Goal: Information Seeking & Learning: Learn about a topic

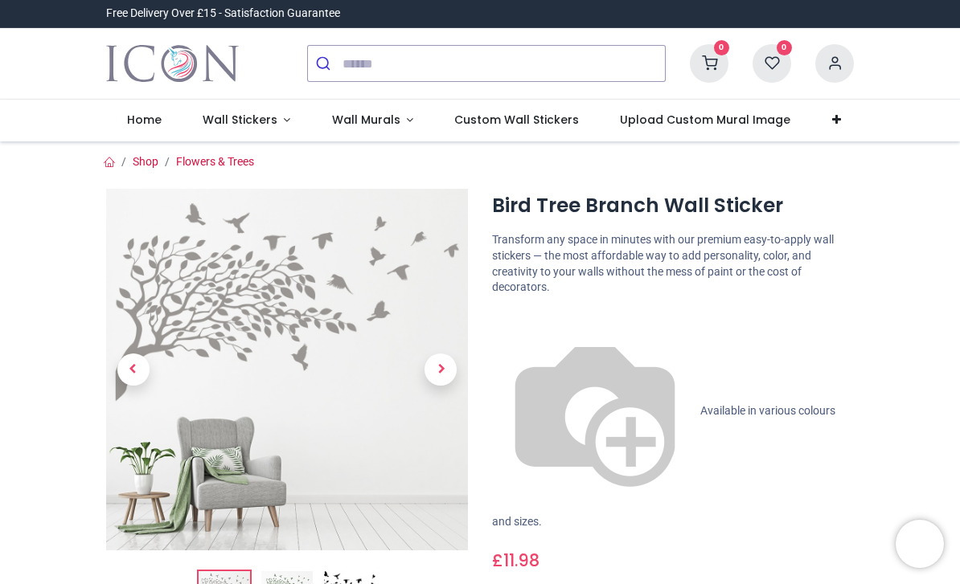
click at [276, 119] on span "Wall Stickers" at bounding box center [242, 120] width 78 height 16
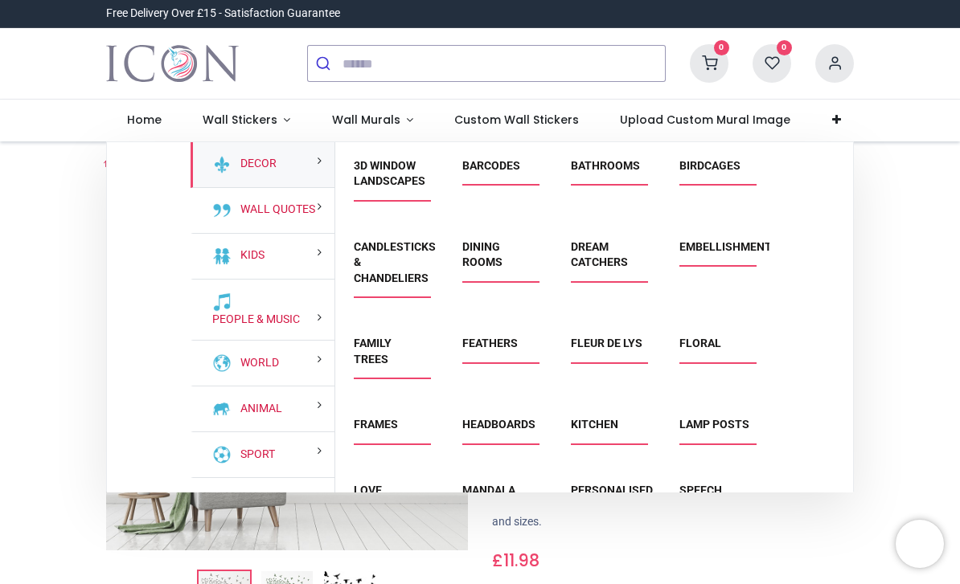
click at [264, 355] on link "World" at bounding box center [256, 363] width 45 height 16
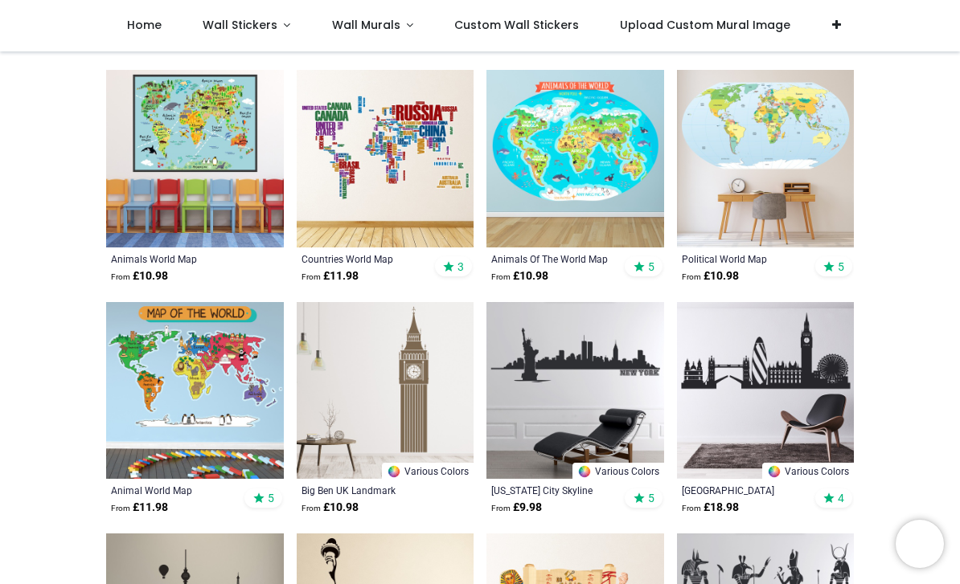
scroll to position [853, 0]
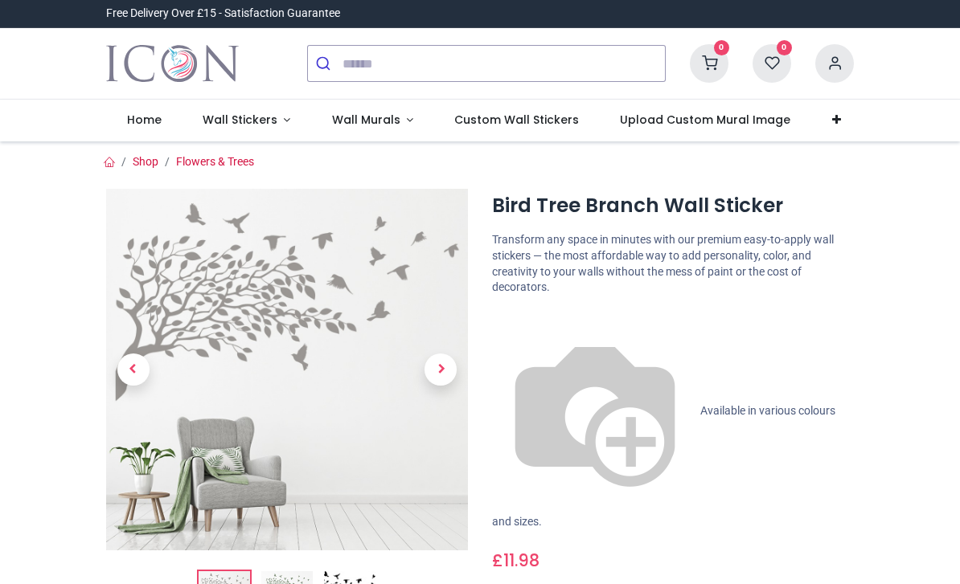
click at [268, 120] on span "Wall Stickers" at bounding box center [240, 120] width 75 height 16
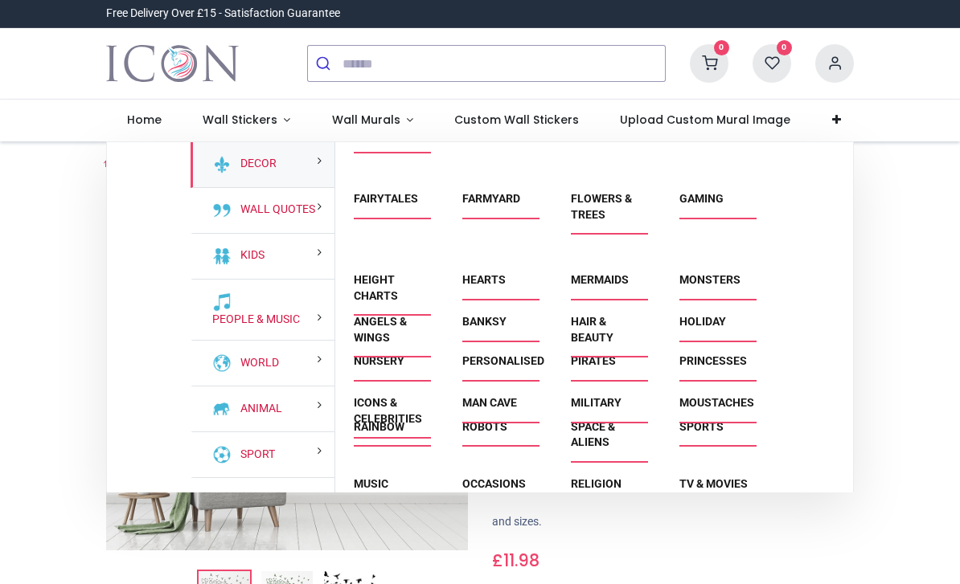
scroll to position [874, 0]
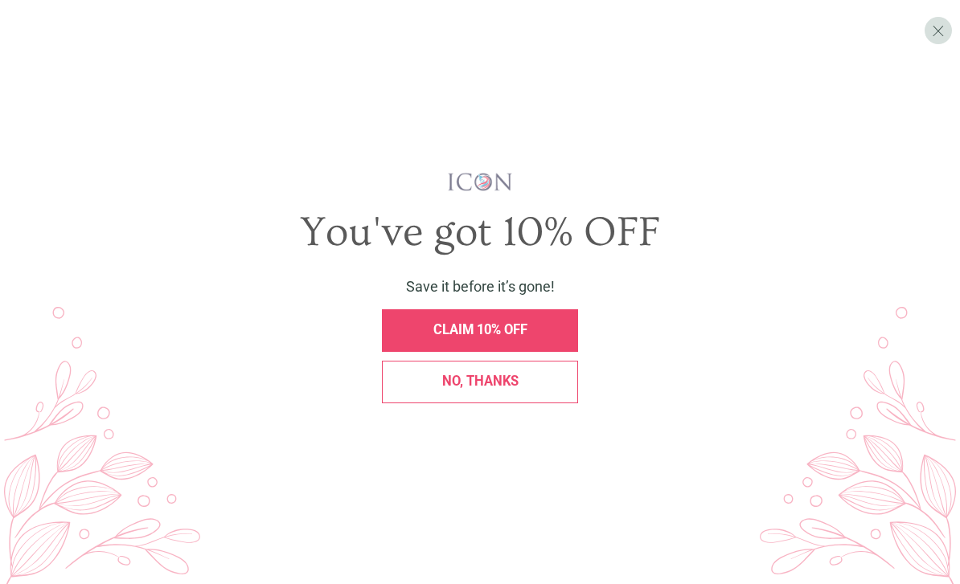
click at [934, 30] on span "X" at bounding box center [938, 31] width 13 height 18
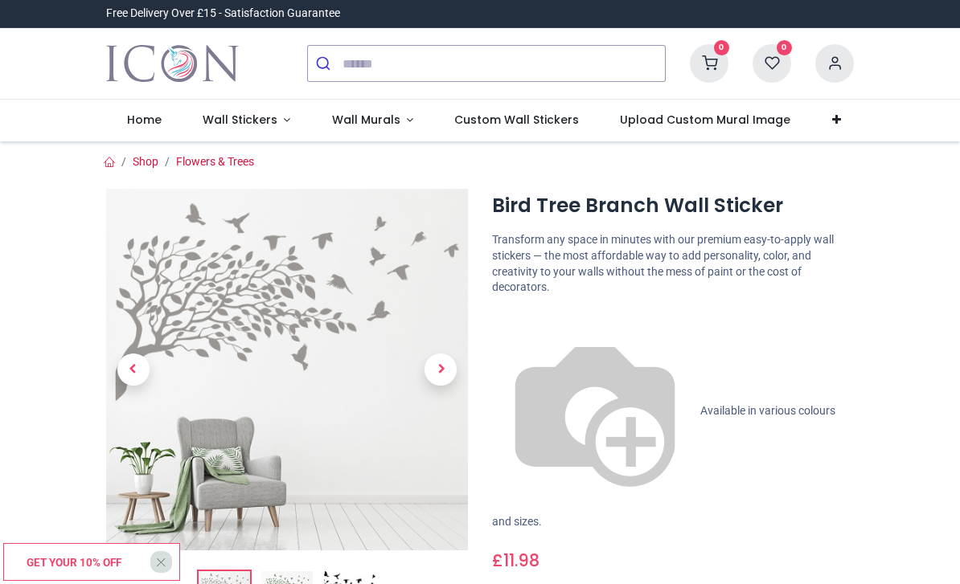
click at [388, 118] on span "Wall Murals" at bounding box center [366, 120] width 68 height 16
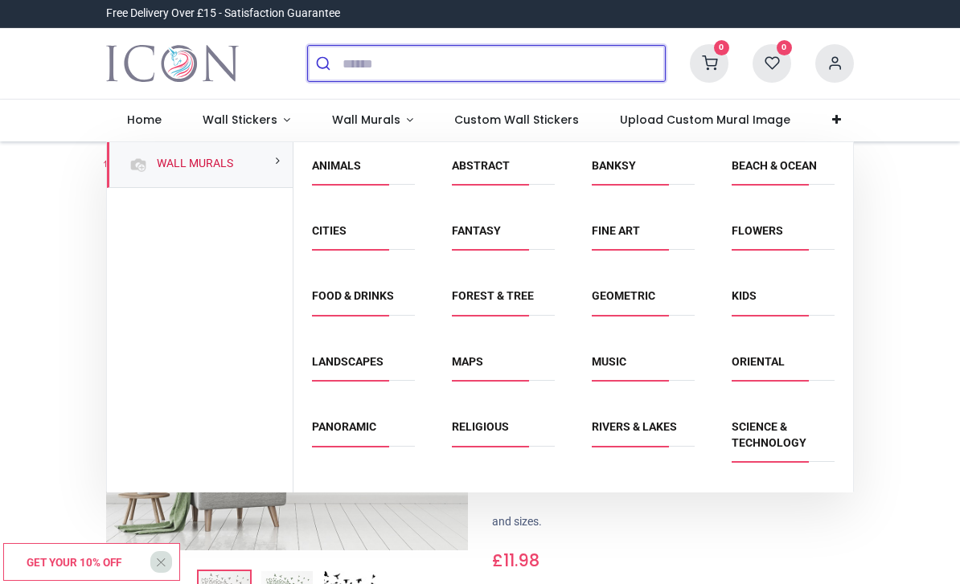
click at [387, 64] on input "search" at bounding box center [503, 63] width 322 height 35
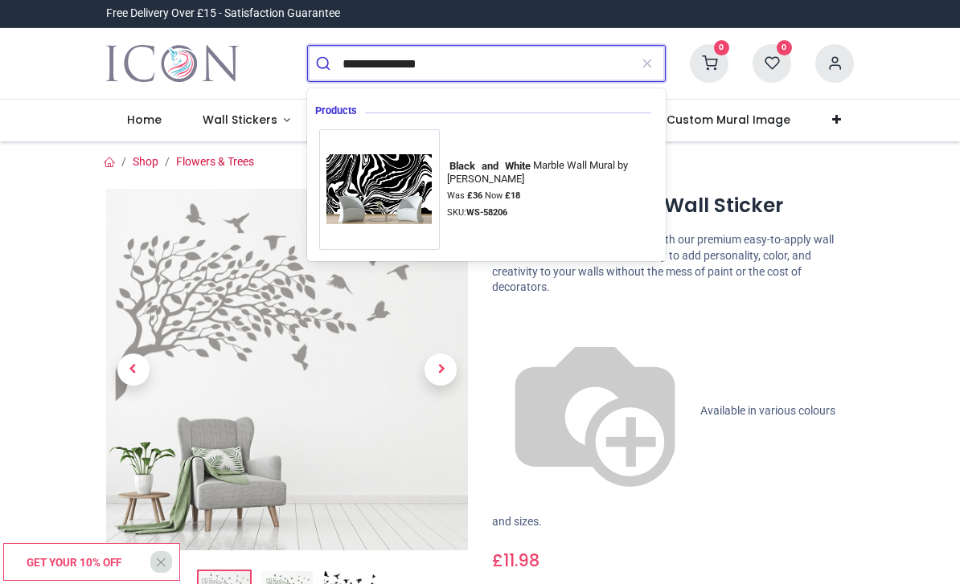
type input "**********"
click at [325, 63] on button "submit" at bounding box center [325, 63] width 35 height 35
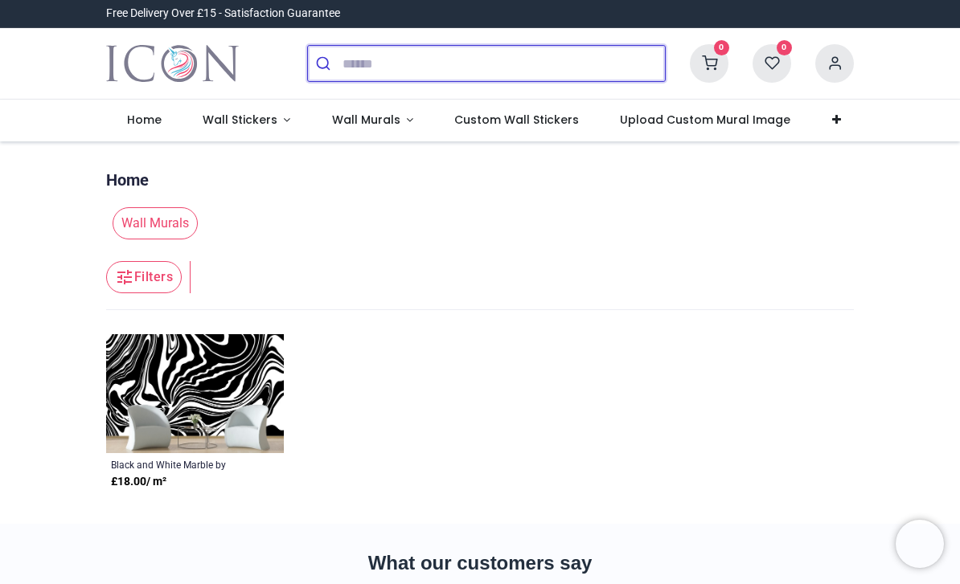
click at [354, 67] on input "search" at bounding box center [503, 63] width 322 height 35
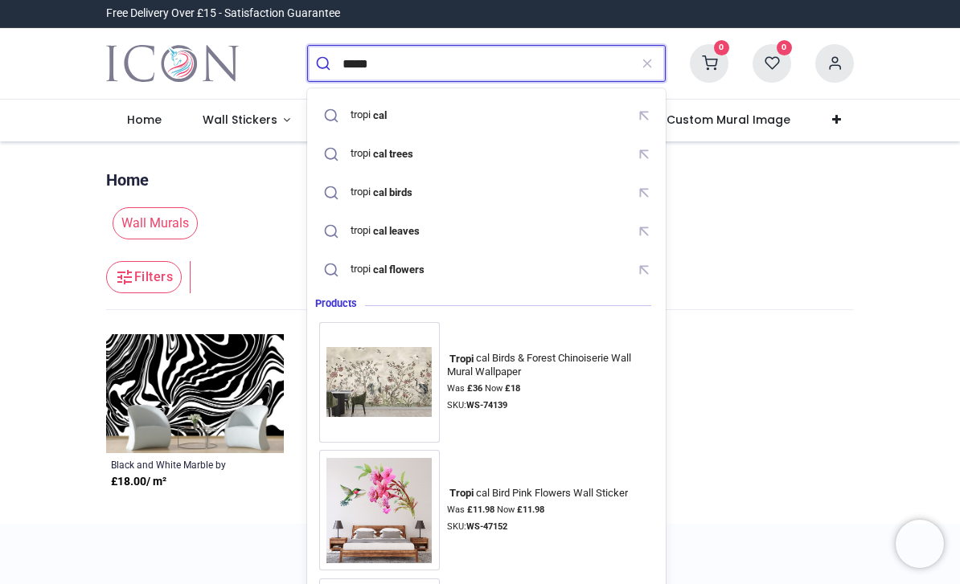
click at [399, 149] on mark "cal trees" at bounding box center [393, 153] width 44 height 16
type input "**********"
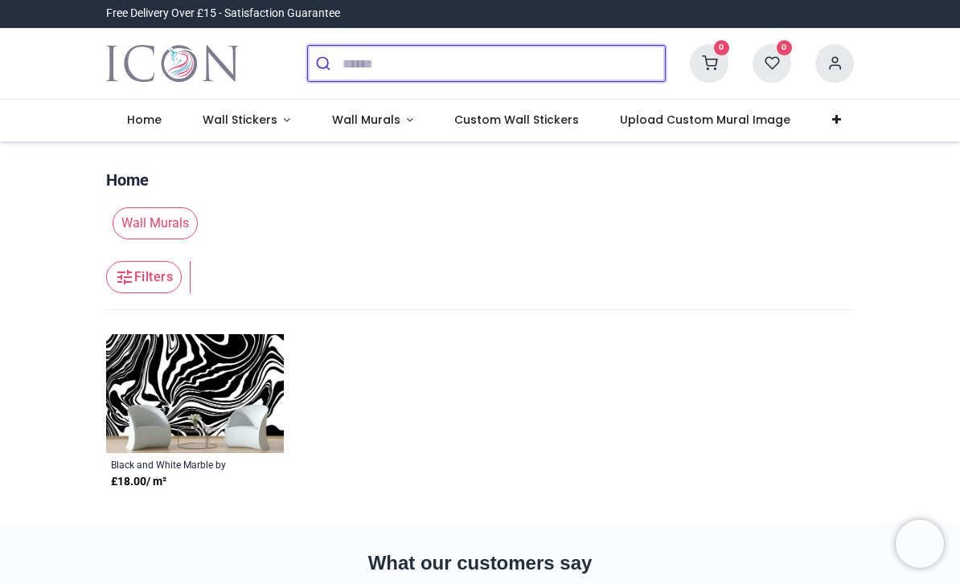
click at [403, 63] on input "search" at bounding box center [503, 63] width 322 height 35
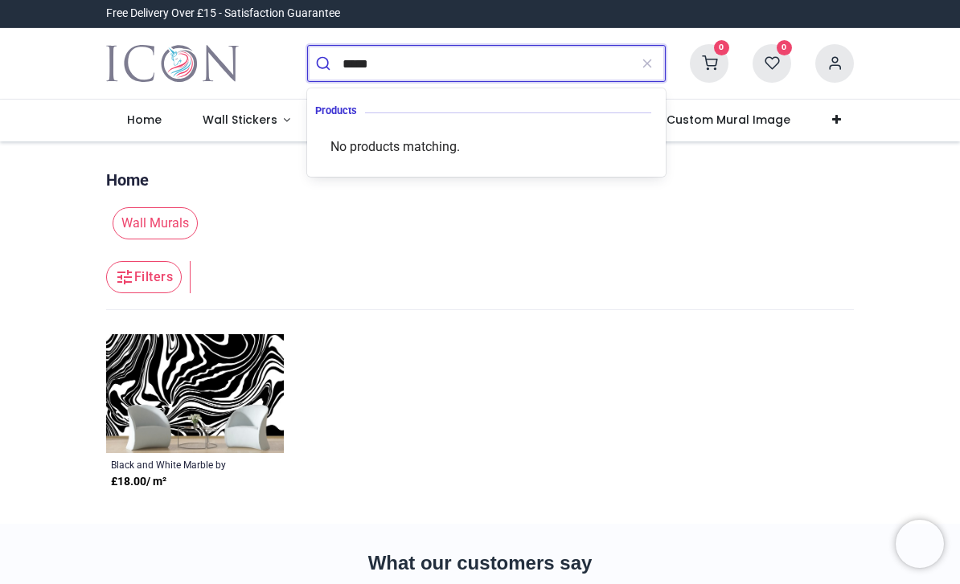
type input "*****"
click at [325, 63] on button "submit" at bounding box center [325, 63] width 35 height 35
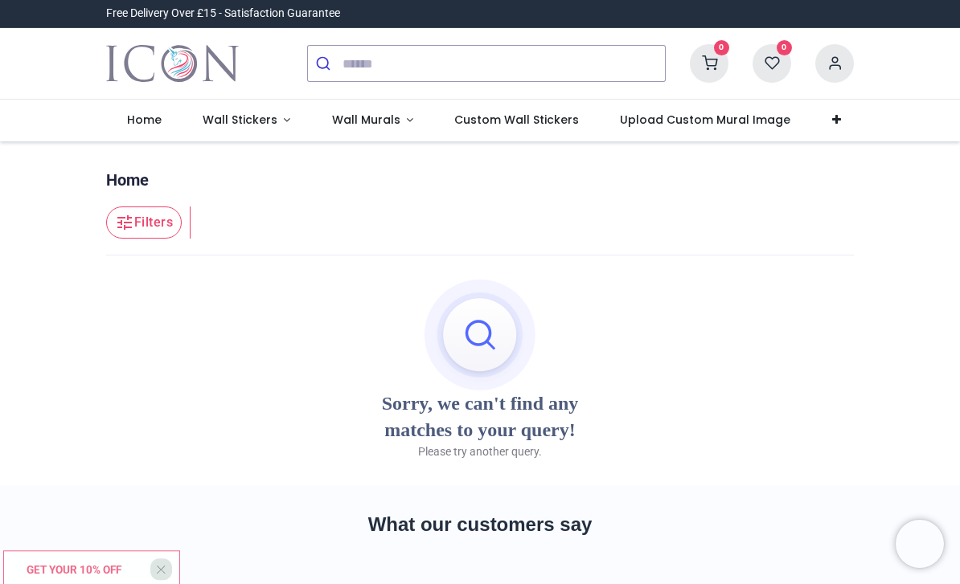
click at [271, 118] on span "Wall Stickers" at bounding box center [240, 120] width 75 height 16
click at [293, 127] on link "Wall Stickers" at bounding box center [246, 121] width 129 height 42
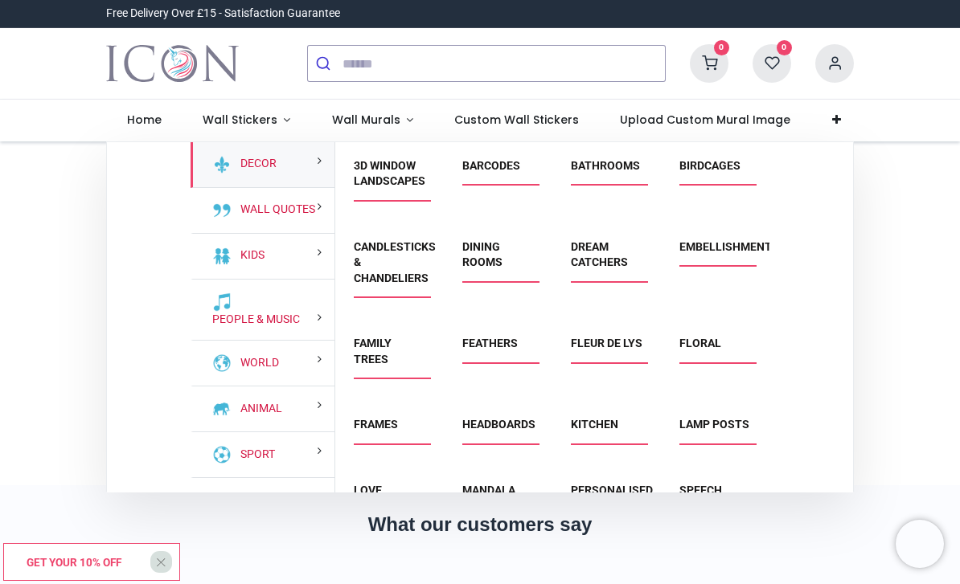
click at [375, 111] on link "Wall Murals" at bounding box center [372, 121] width 123 height 42
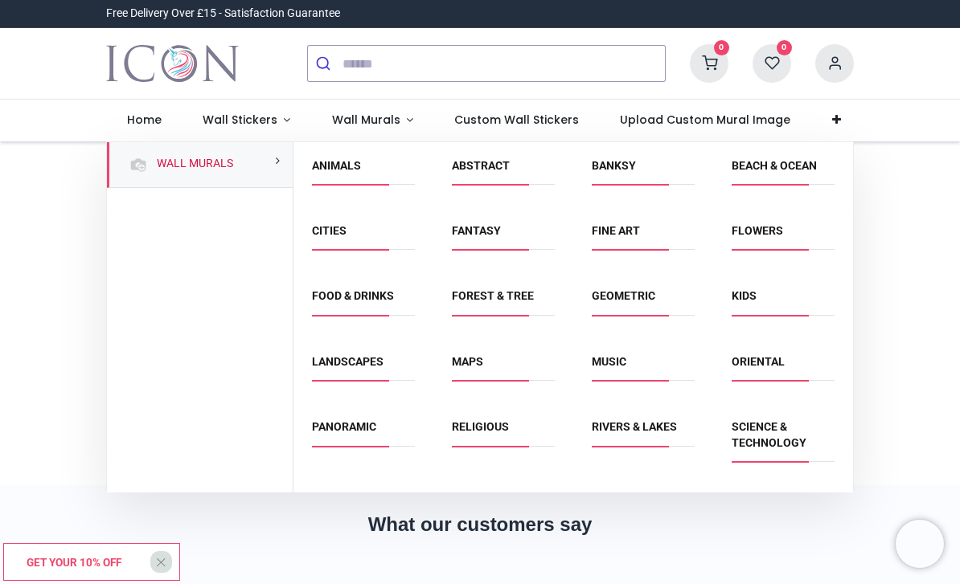
click at [364, 343] on div "Landscapes" at bounding box center [363, 370] width 140 height 65
